Goal: Task Accomplishment & Management: Use online tool/utility

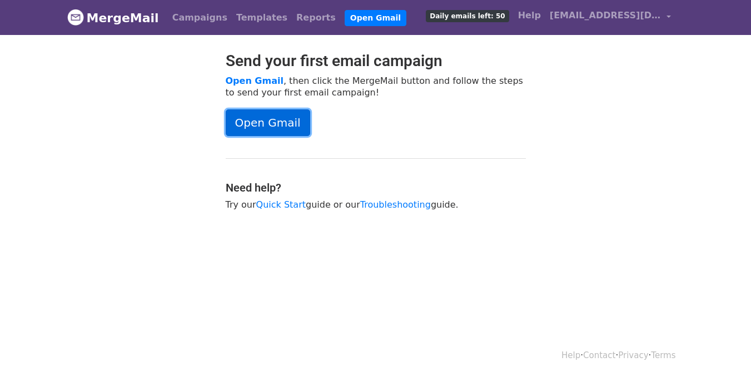
click at [253, 123] on link "Open Gmail" at bounding box center [268, 122] width 84 height 27
click at [253, 19] on link "Templates" at bounding box center [262, 18] width 60 height 22
click at [193, 14] on link "Campaigns" at bounding box center [200, 18] width 64 height 22
click at [191, 22] on link "Campaigns" at bounding box center [200, 18] width 64 height 22
